Goal: Task Accomplishment & Management: Manage account settings

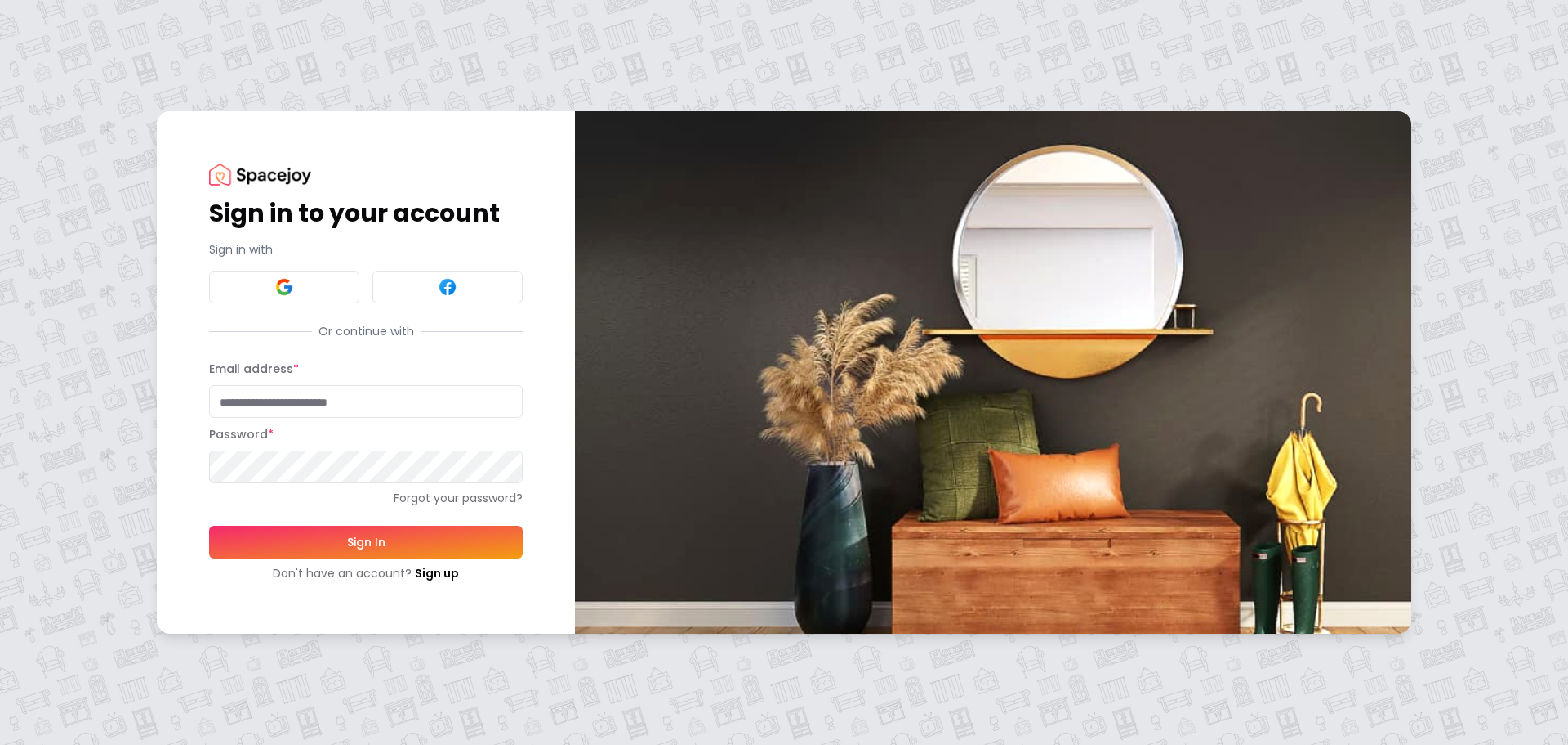
type input "**********"
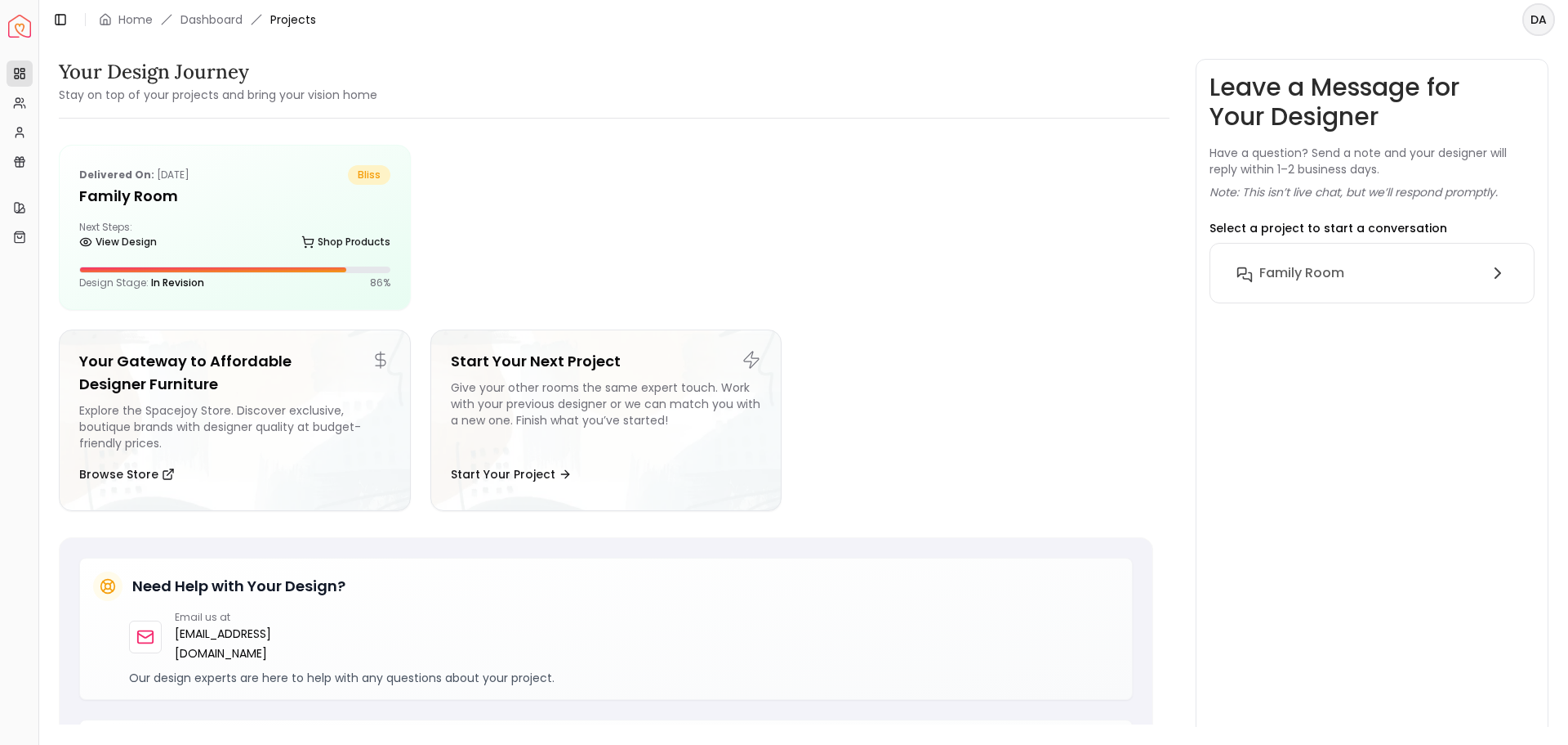
click at [1542, 17] on html "Spacejoy Dashboard Overview Projects My Referrals My Profile Gift Card Balance …" at bounding box center [784, 372] width 1568 height 745
click at [1289, 273] on html "Spacejoy Dashboard Overview Projects My Referrals My Profile Gift Card Balance …" at bounding box center [784, 372] width 1568 height 745
click at [1290, 276] on h6 "Family Room" at bounding box center [1301, 273] width 85 height 20
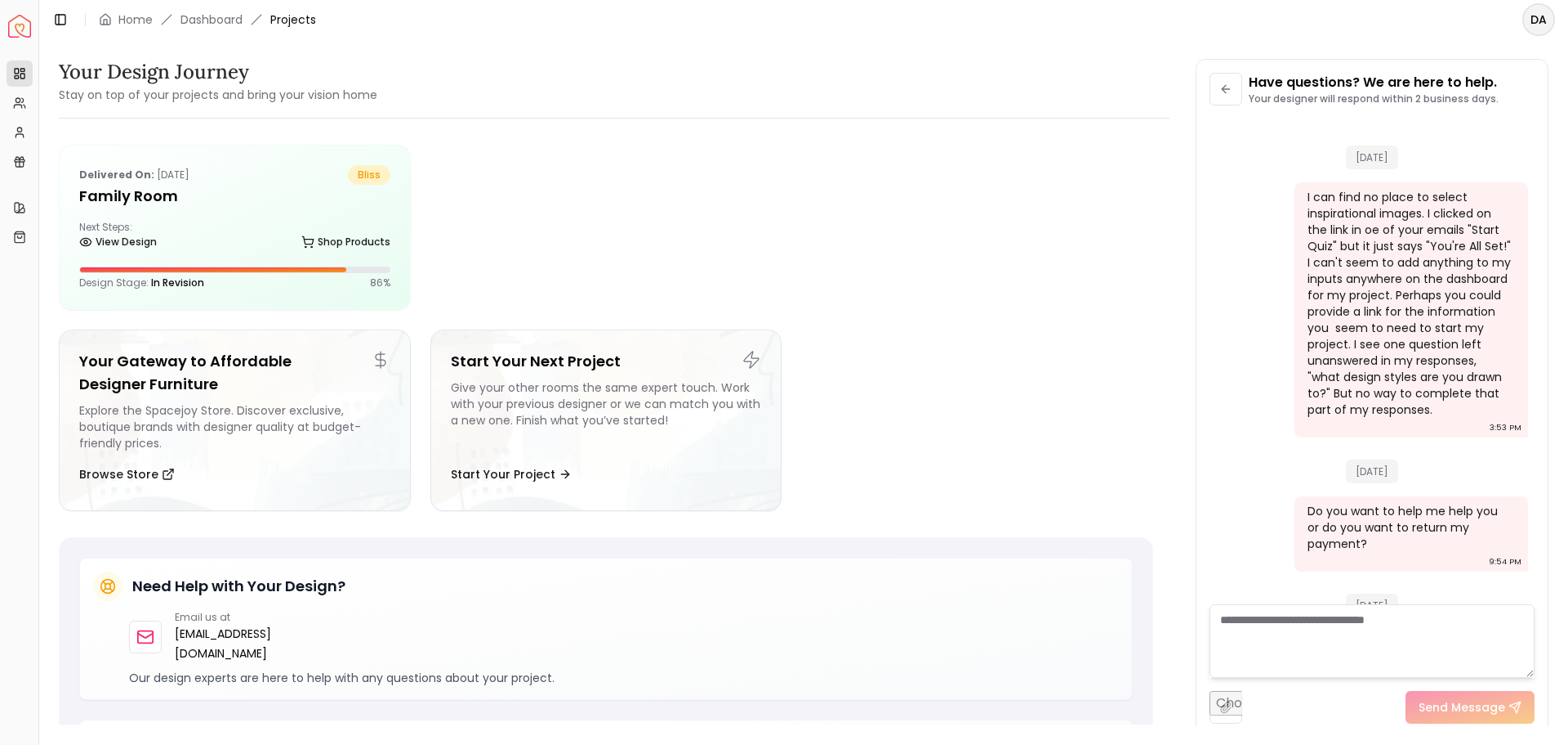
scroll to position [5678, 0]
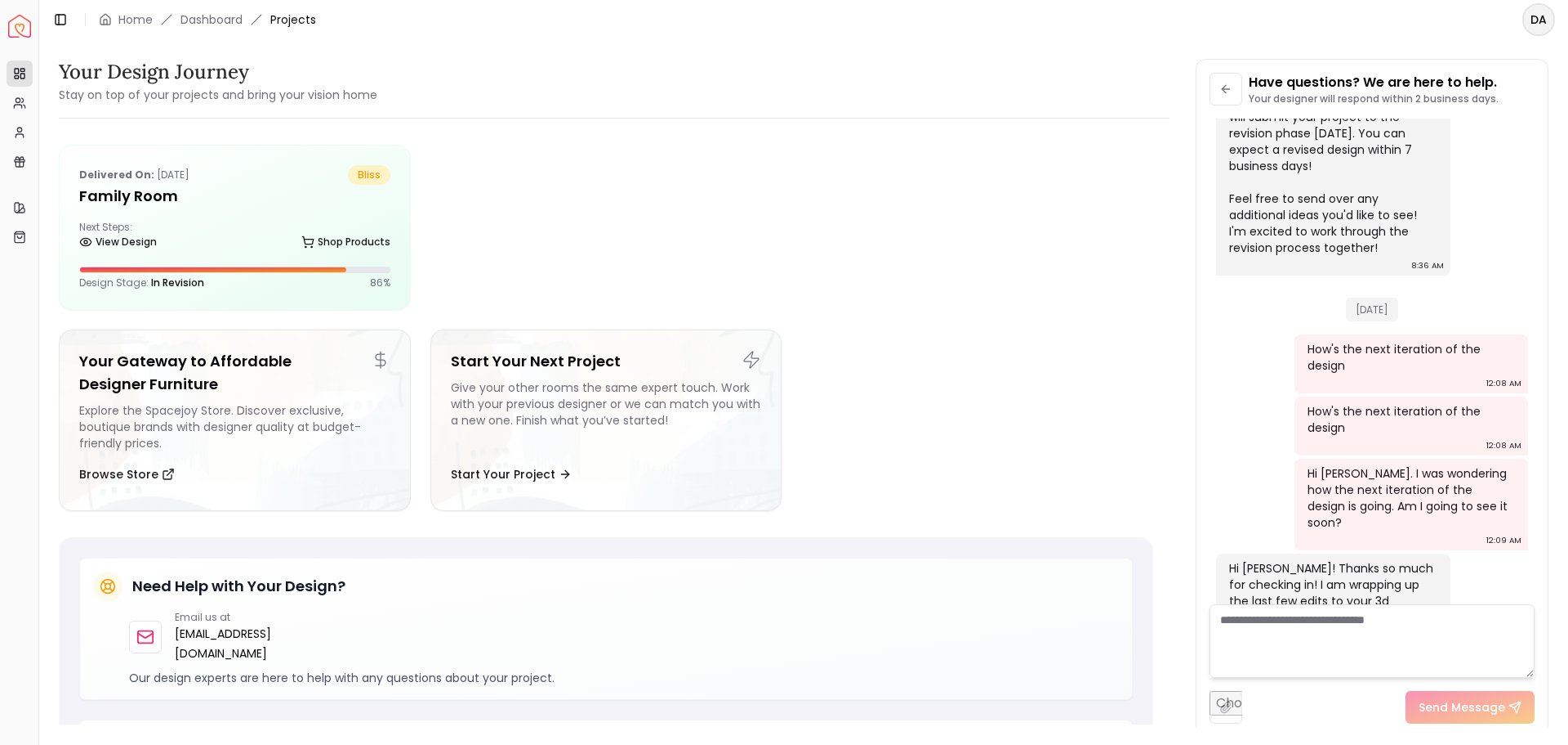
click at [1028, 65] on div "Your Design Journey Stay on top of your projects and bring your vision home" at bounding box center [614, 82] width 1111 height 45
click at [1544, 20] on html "Spacejoy Dashboard Overview Projects My Referrals My Profile Gift Card Balance …" at bounding box center [784, 372] width 1568 height 745
click at [1426, 105] on div "Log out" at bounding box center [1464, 118] width 175 height 26
